Goal: Task Accomplishment & Management: Manage account settings

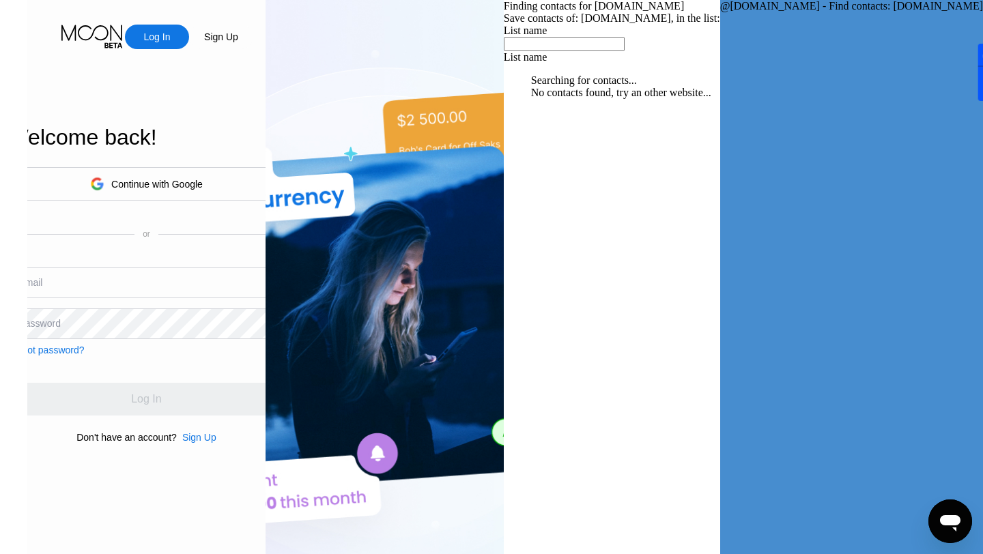
click at [203, 179] on div "Continue with Google" at bounding box center [156, 184] width 91 height 11
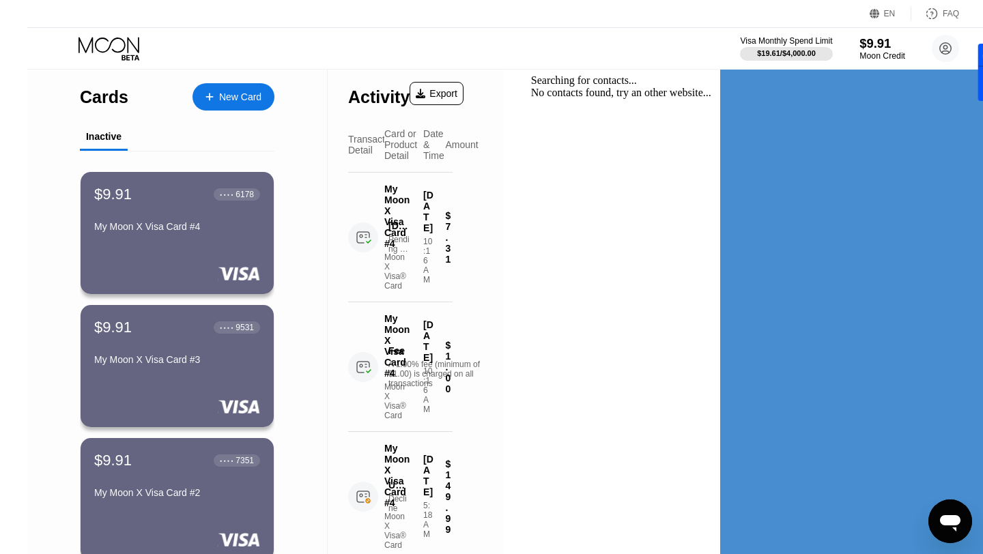
click at [859, 55] on div "Moon Credit" at bounding box center [882, 56] width 46 height 10
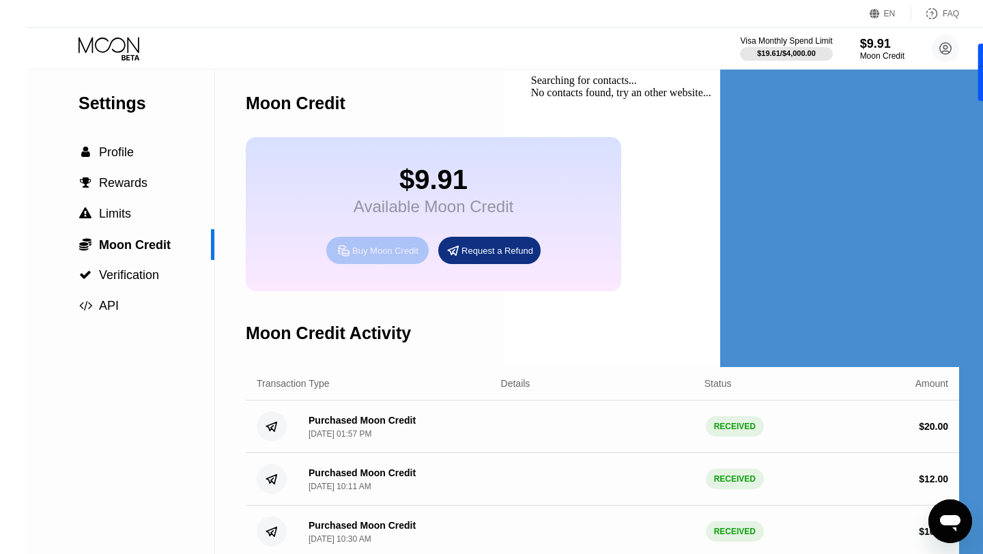
click at [355, 253] on div "Buy Moon Credit" at bounding box center [385, 251] width 66 height 12
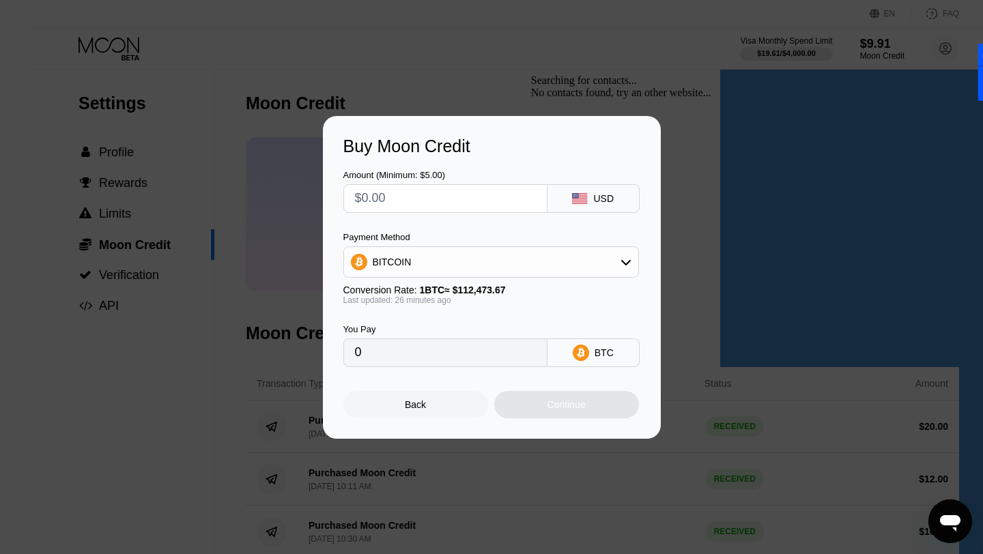
click at [410, 199] on input "text" at bounding box center [445, 198] width 181 height 27
type input "$5"
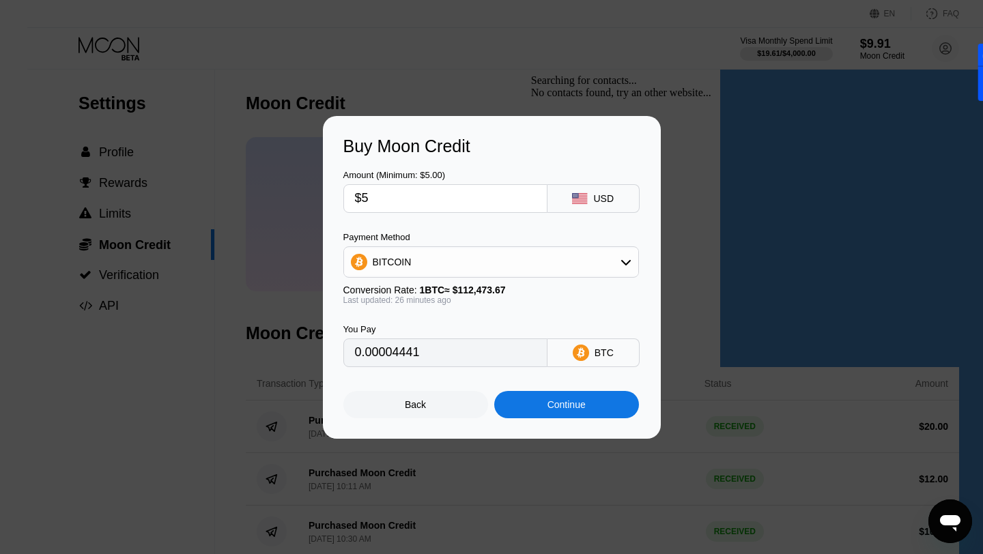
type input "0.00004441"
type input "$5"
click at [536, 409] on div "Continue" at bounding box center [566, 404] width 145 height 27
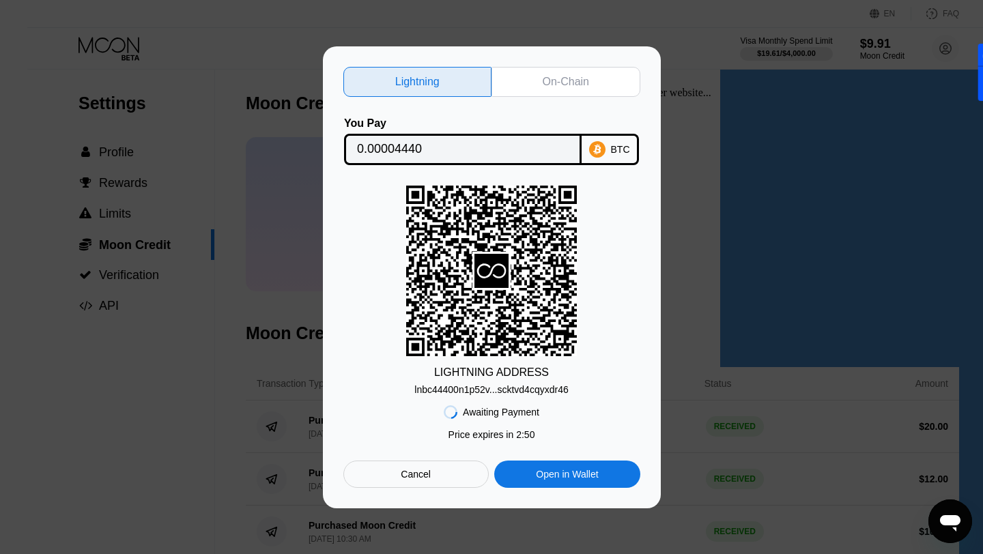
click at [569, 79] on div "On-Chain" at bounding box center [566, 82] width 46 height 14
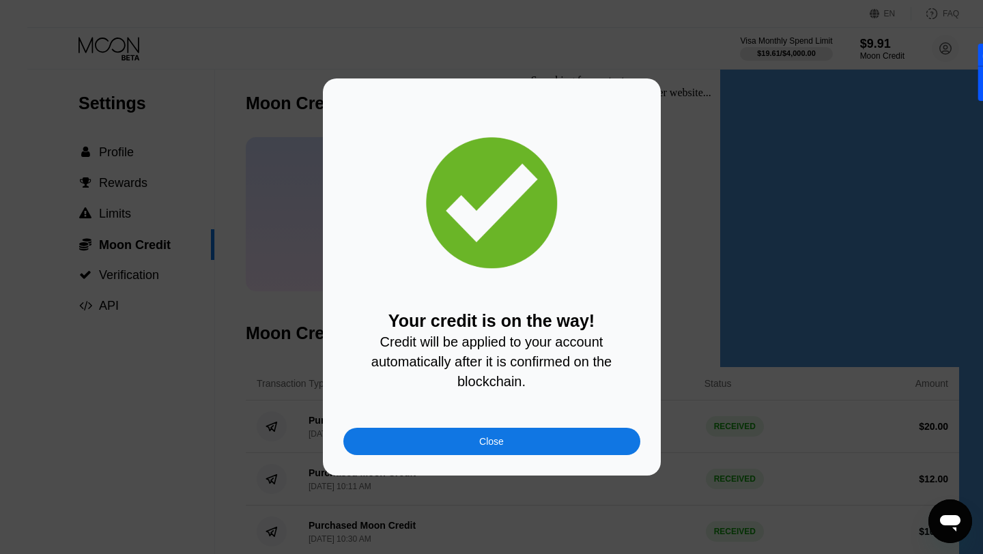
click at [457, 437] on div "Close" at bounding box center [491, 441] width 297 height 27
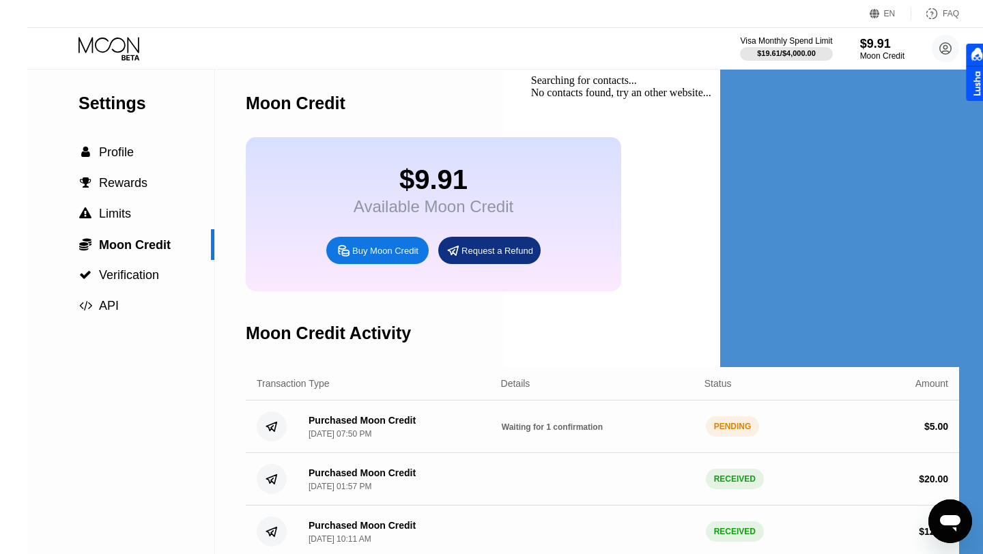
click at [78, 48] on icon at bounding box center [109, 49] width 63 height 24
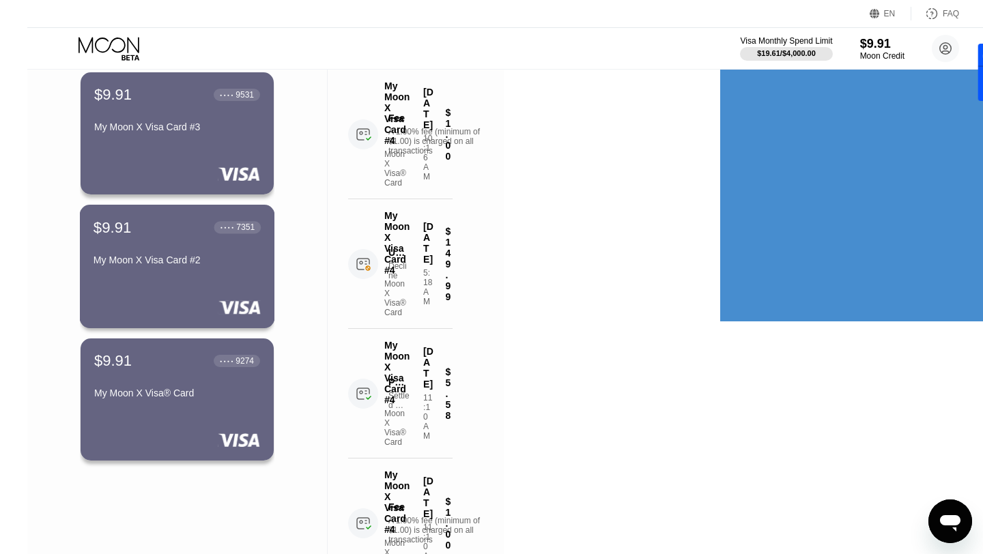
scroll to position [291, 0]
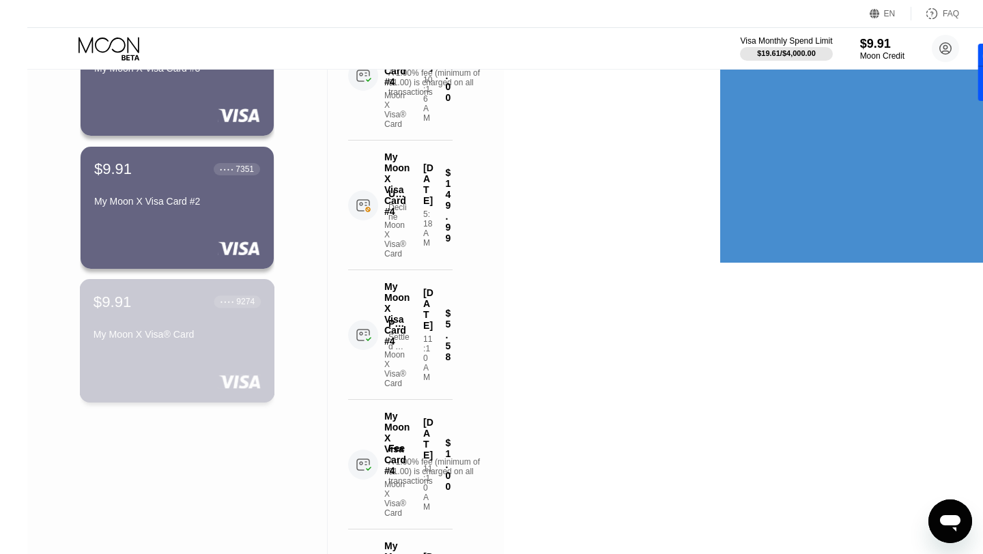
click at [164, 331] on div "My Moon X Visa® Card" at bounding box center [176, 334] width 167 height 11
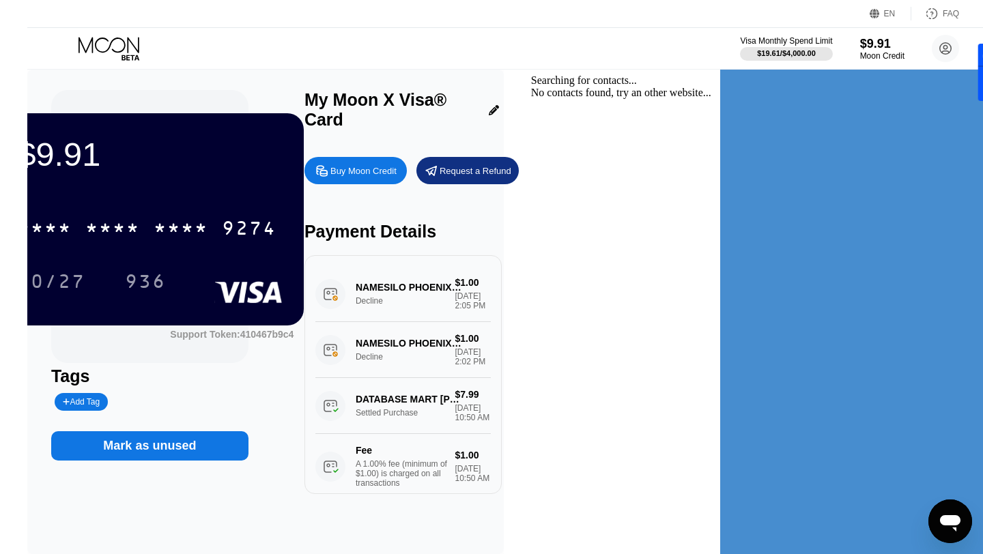
click at [196, 453] on div "Mark as unused" at bounding box center [149, 446] width 93 height 16
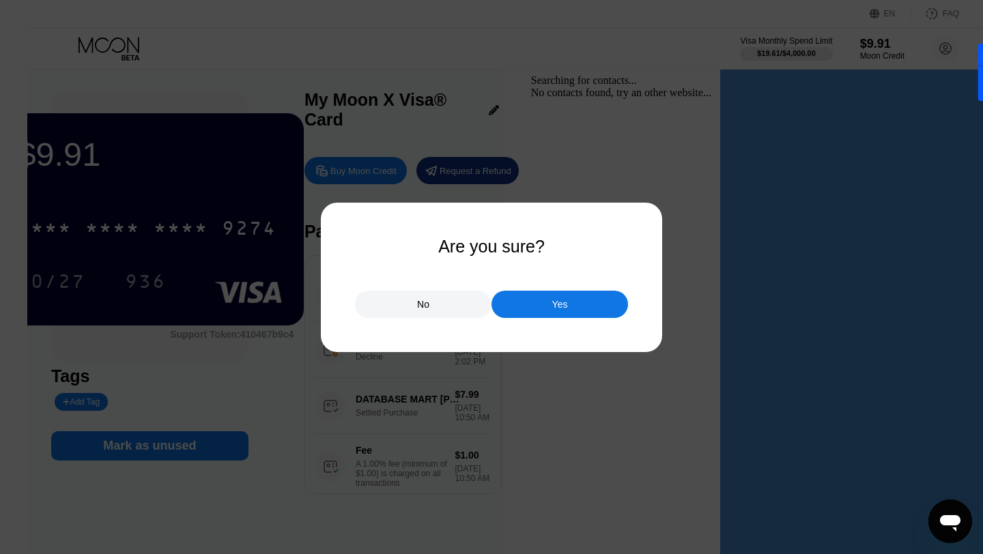
click at [543, 303] on div "Yes" at bounding box center [559, 304] width 136 height 27
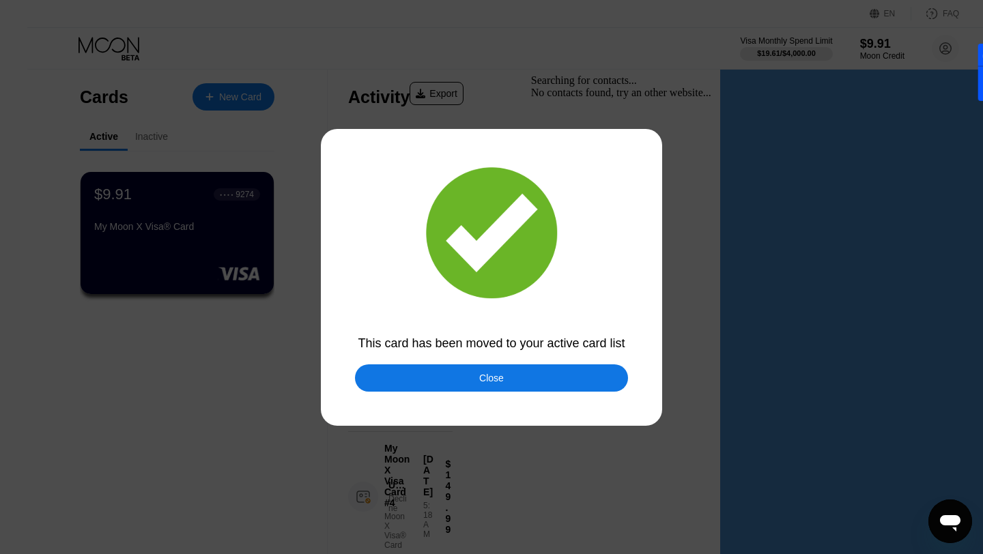
click at [476, 378] on div "Close" at bounding box center [491, 377] width 273 height 27
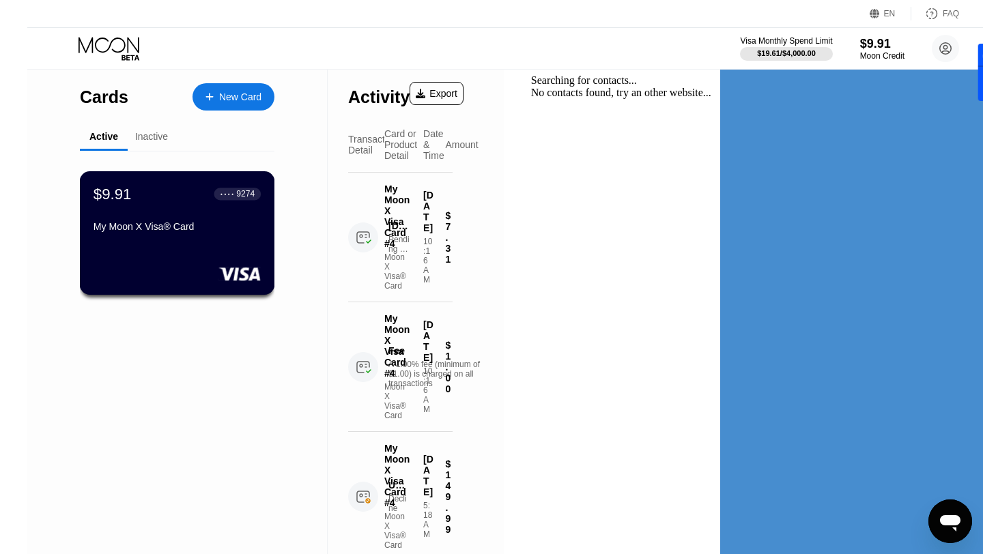
click at [165, 218] on div "$9.91 ● ● ● ● 9274 My Moon X Visa® Card" at bounding box center [176, 211] width 167 height 53
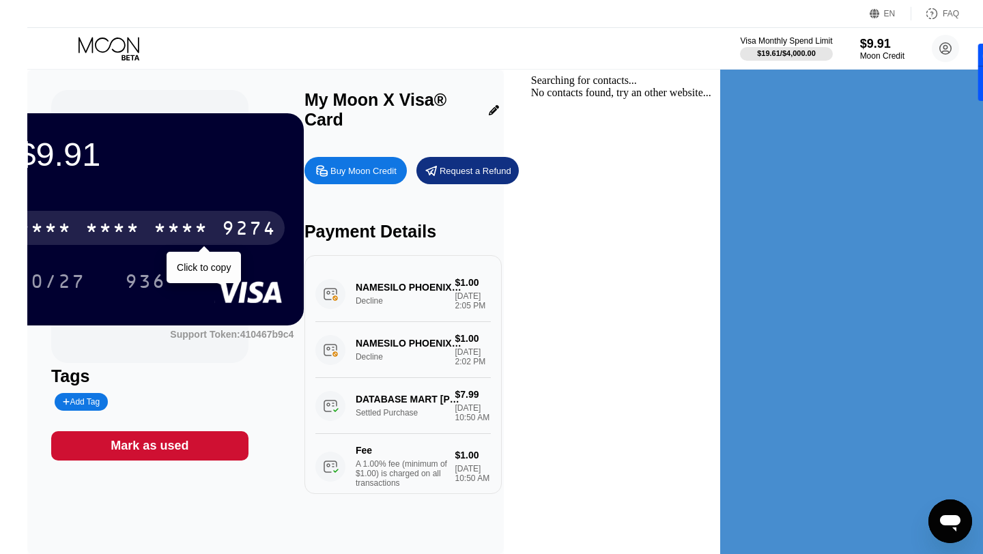
click at [140, 233] on div "* * * *" at bounding box center [112, 230] width 55 height 22
